Goal: Information Seeking & Learning: Find specific fact

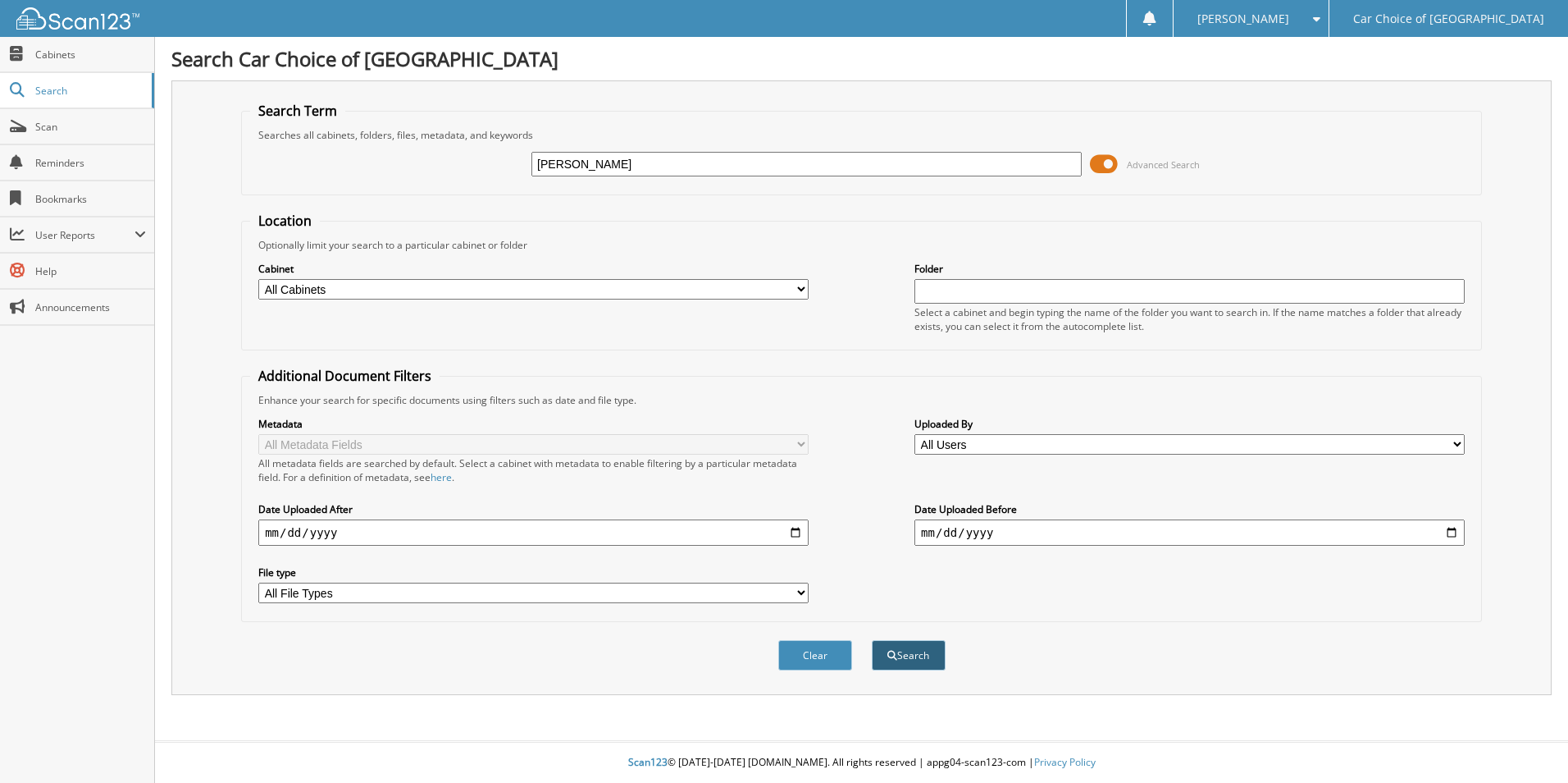
type input "[PERSON_NAME]"
click at [898, 665] on button "Search" at bounding box center [908, 655] width 74 height 30
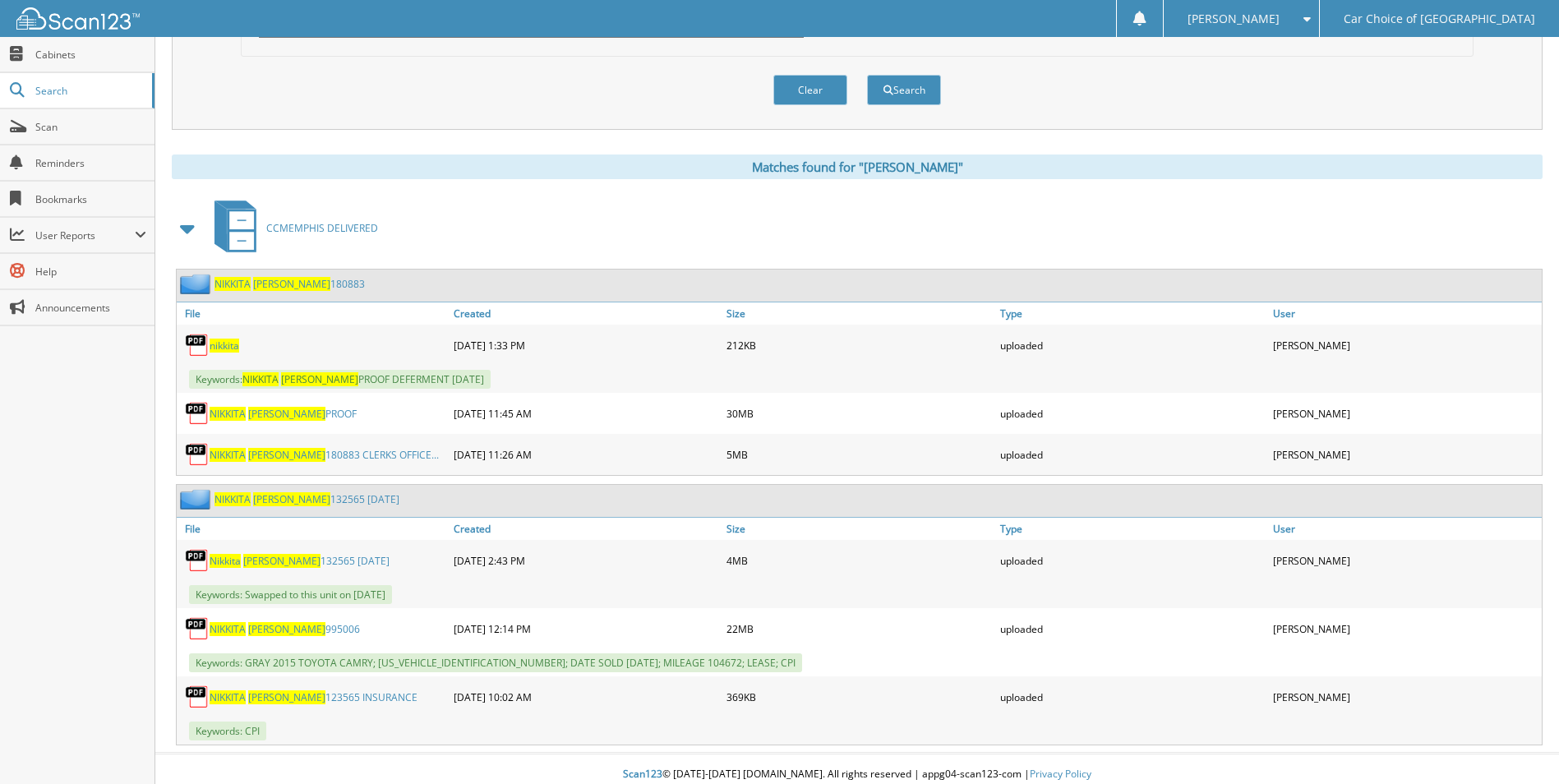
scroll to position [577, 0]
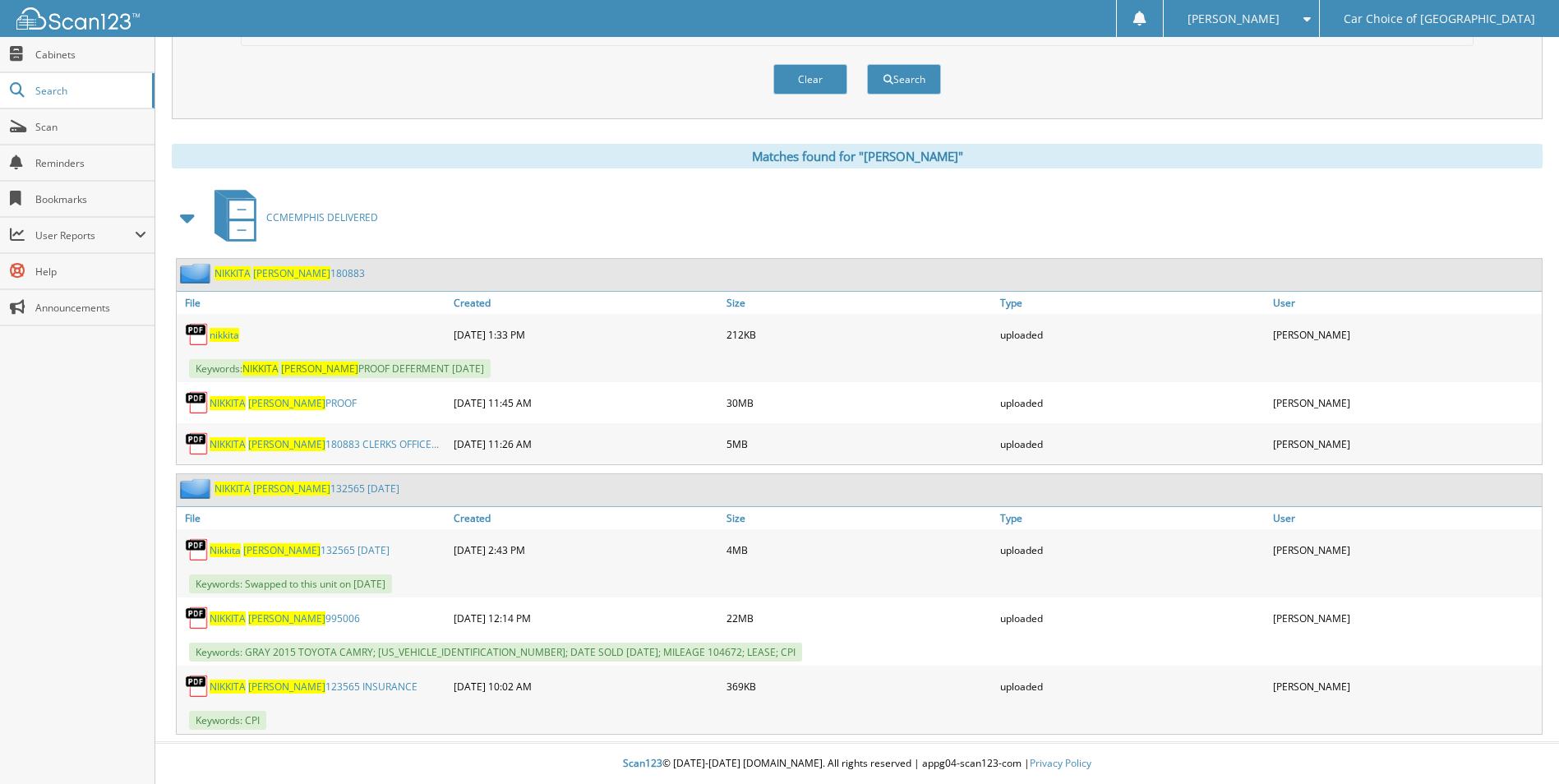
click at [325, 553] on link "[PERSON_NAME] 132565 [DATE]" at bounding box center [299, 550] width 180 height 14
click at [290, 690] on span "[PERSON_NAME]" at bounding box center [286, 687] width 78 height 14
click at [290, 618] on span "[PERSON_NAME]" at bounding box center [286, 618] width 78 height 14
